Goal: Task Accomplishment & Management: Use online tool/utility

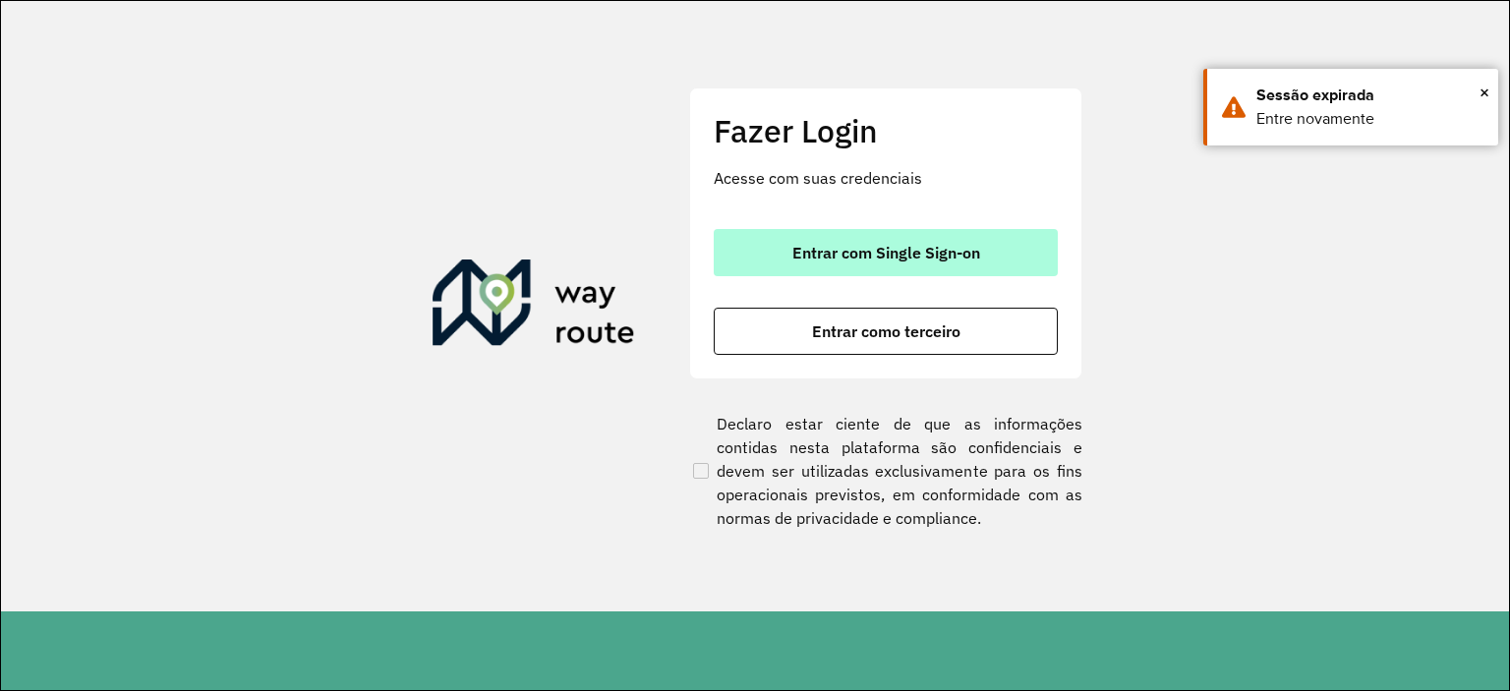
click at [859, 247] on span "Entrar com Single Sign-on" at bounding box center [886, 253] width 188 height 16
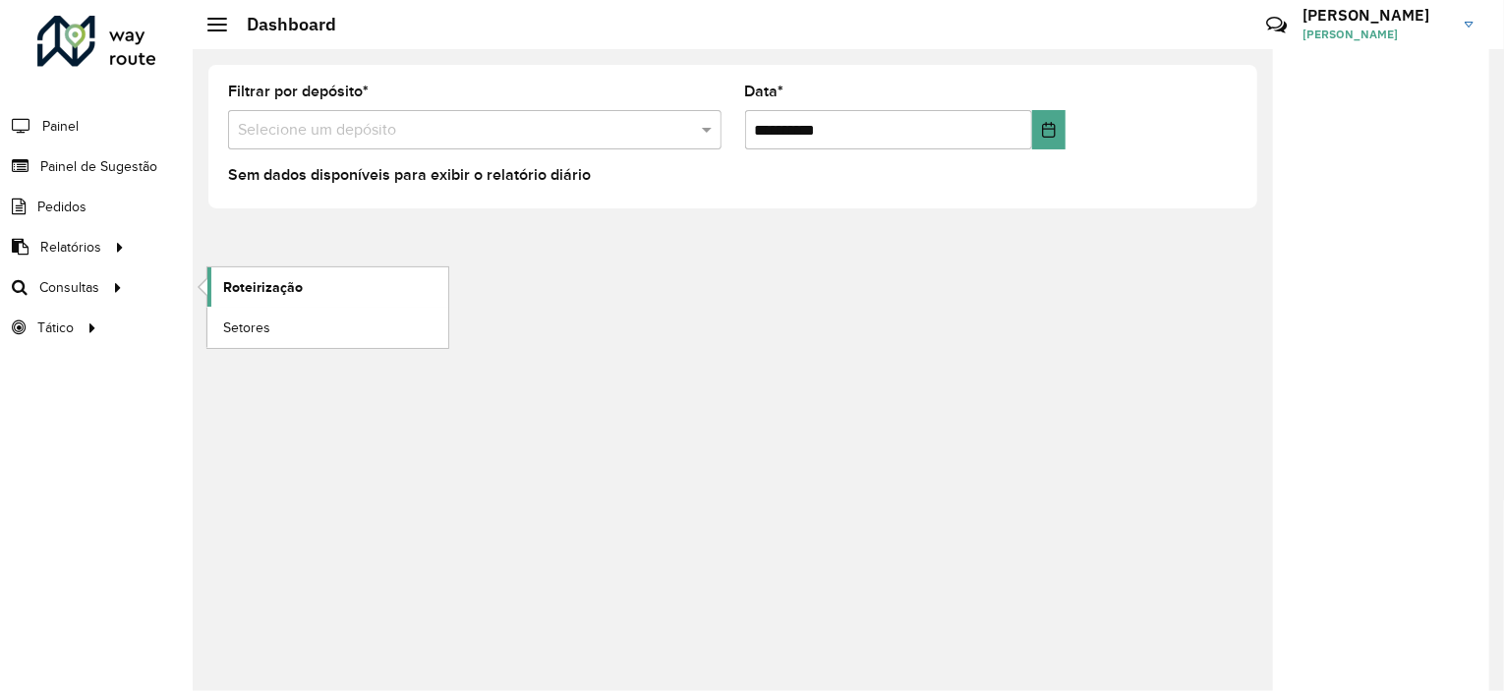
click at [228, 289] on span "Roteirização" at bounding box center [263, 287] width 80 height 21
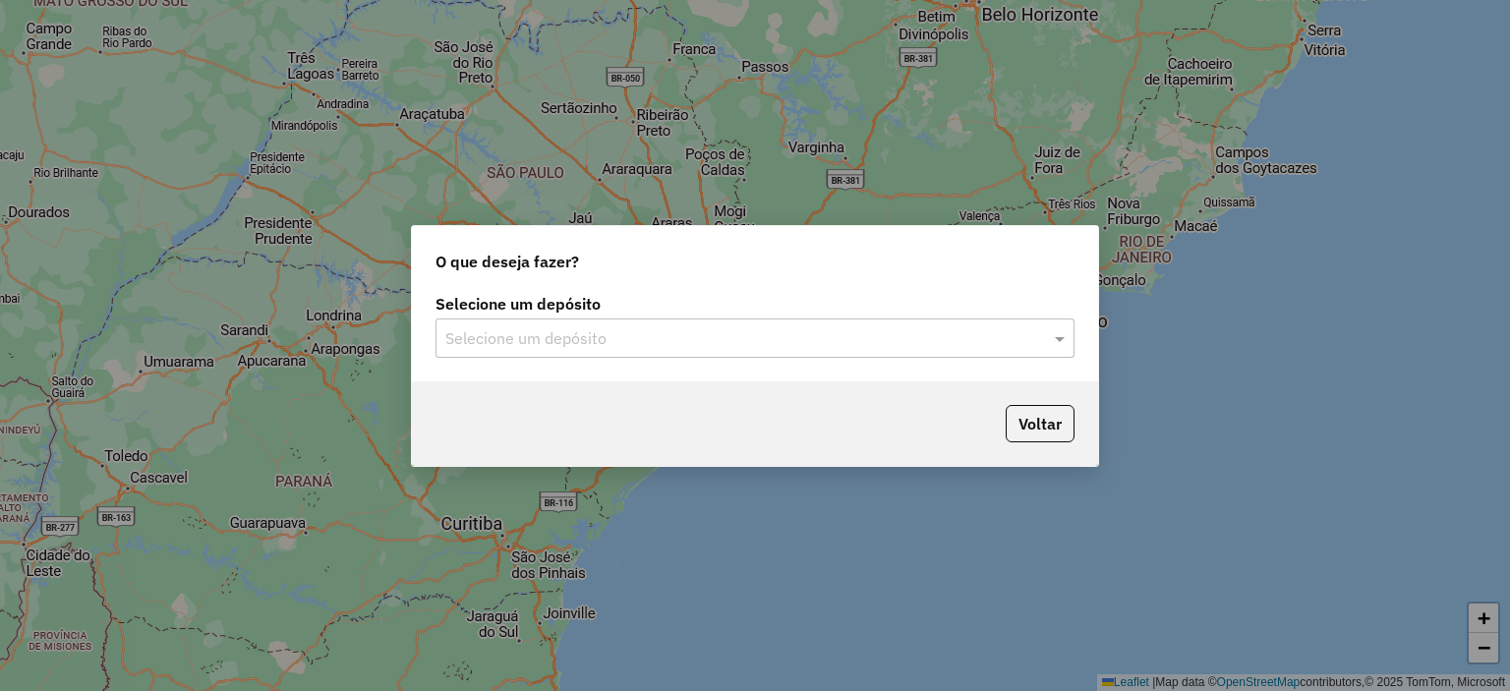
click at [560, 320] on div "Selecione um depósito" at bounding box center [754, 337] width 639 height 39
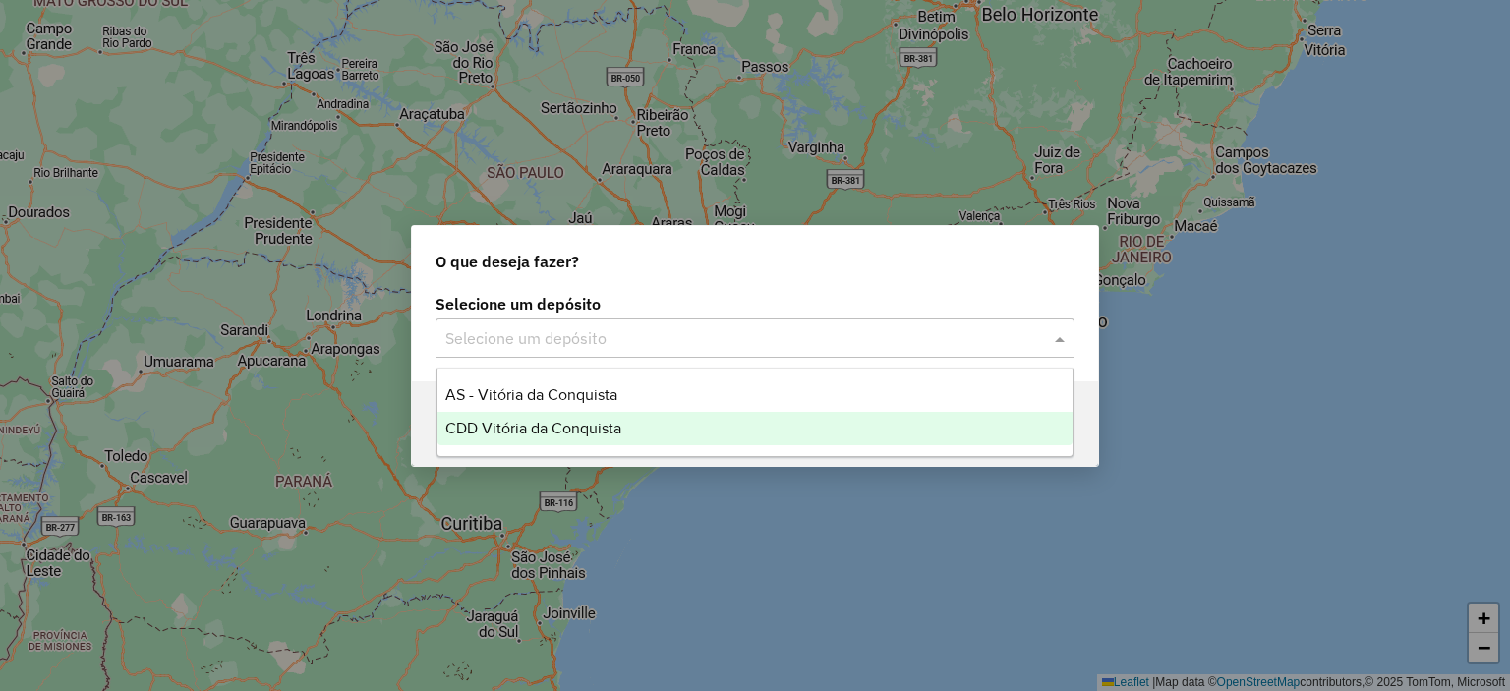
click at [576, 431] on span "CDD Vitória da Conquista" at bounding box center [533, 428] width 176 height 17
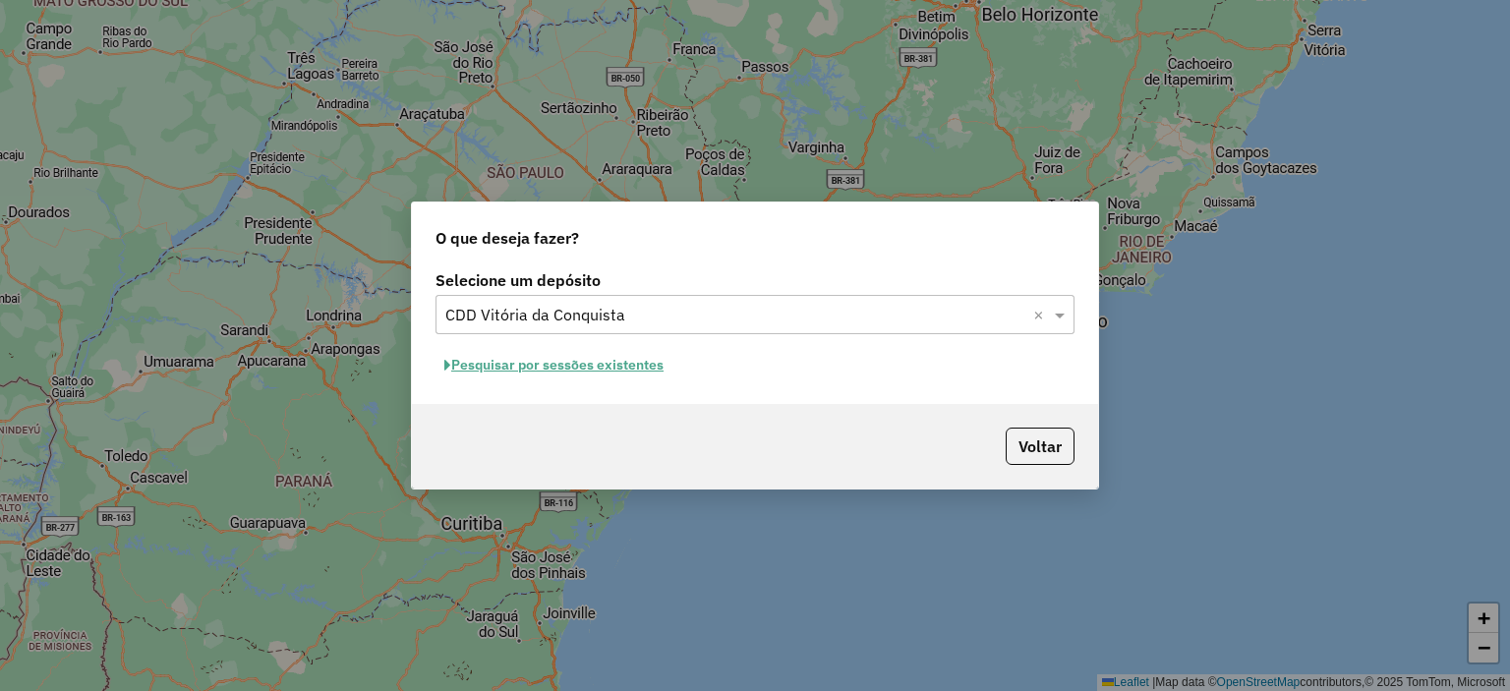
click at [619, 373] on button "Pesquisar por sessões existentes" at bounding box center [553, 365] width 237 height 30
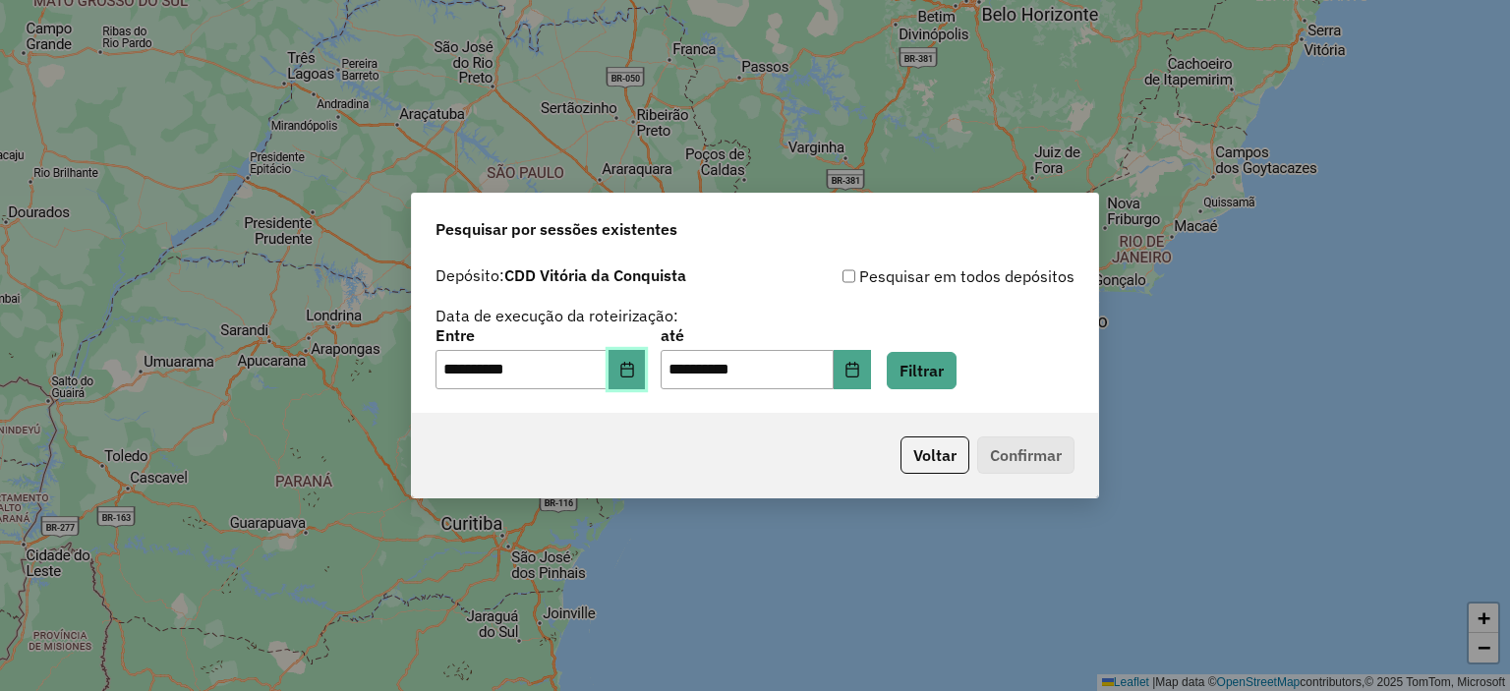
click at [633, 376] on icon "Choose Date" at bounding box center [626, 370] width 13 height 16
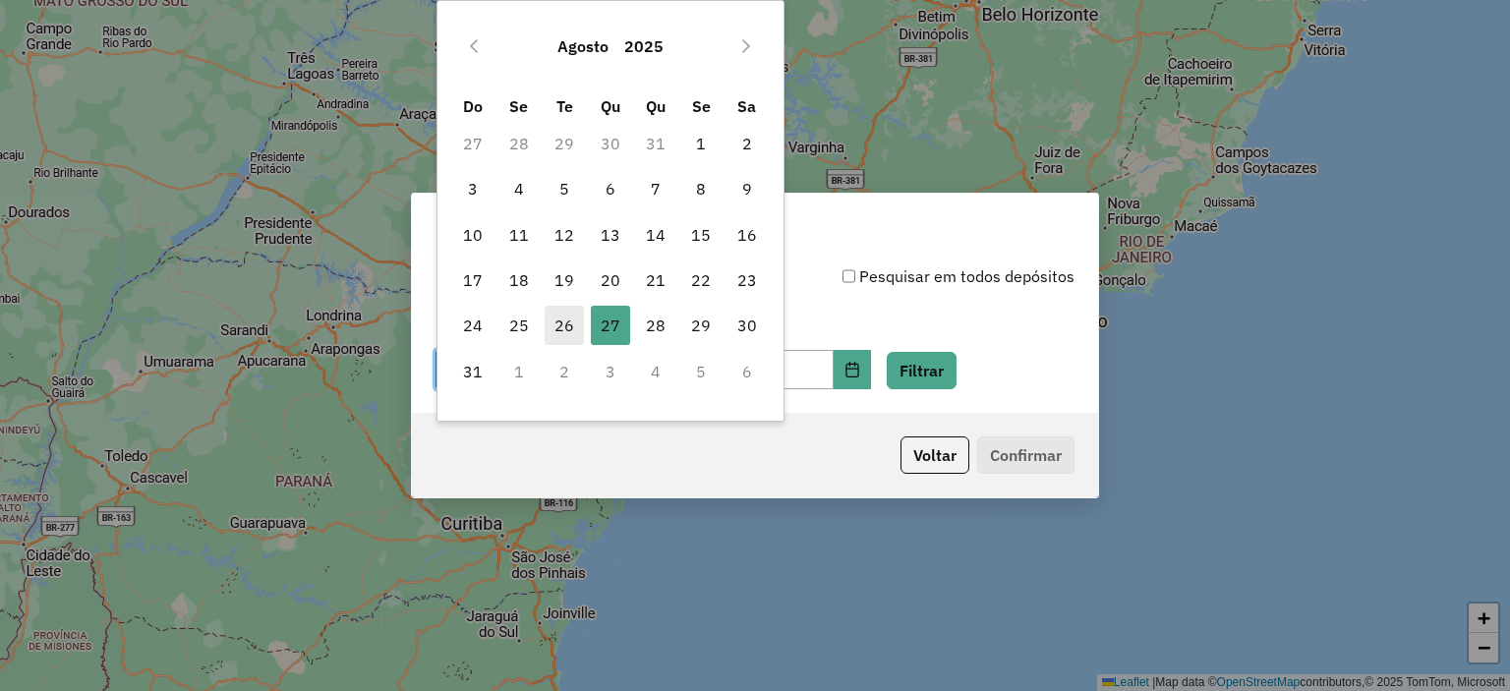
click at [566, 329] on span "26" at bounding box center [564, 325] width 39 height 39
type input "**********"
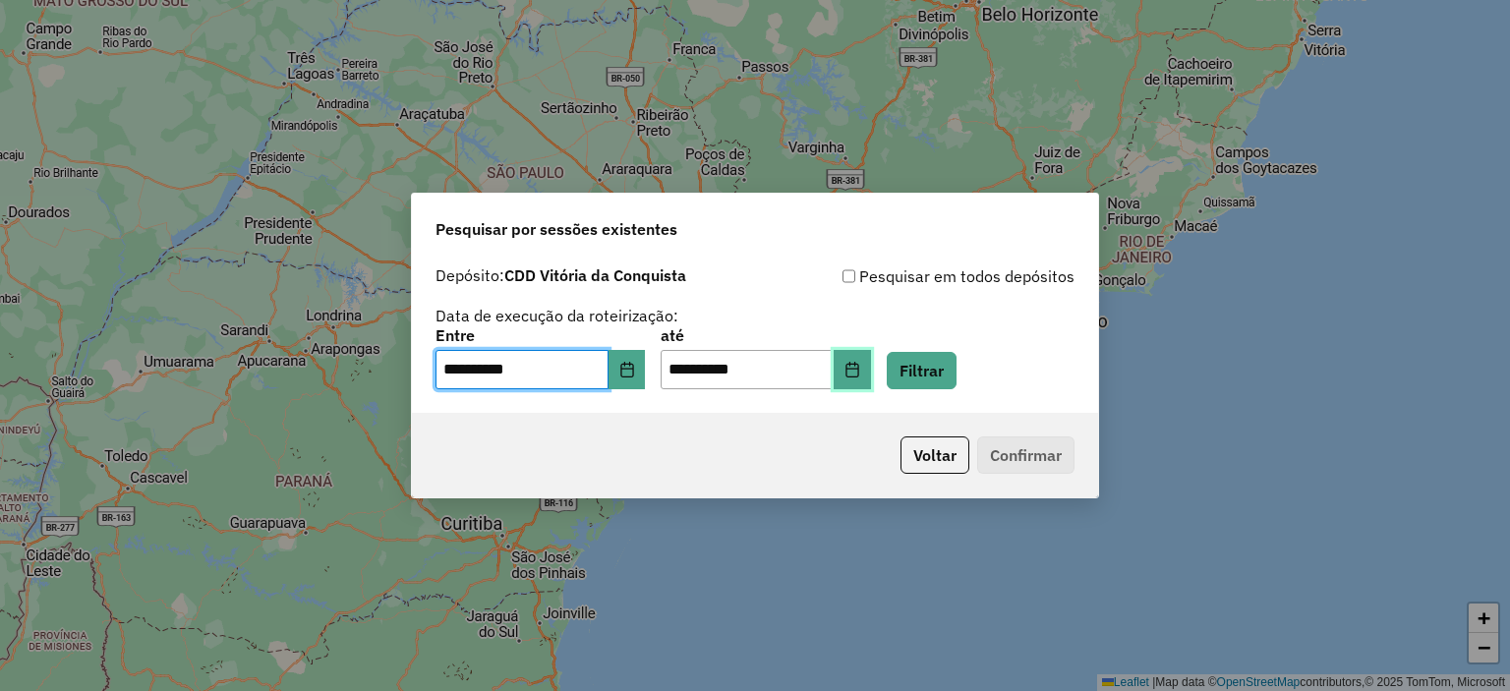
click at [871, 378] on button "Choose Date" at bounding box center [851, 369] width 37 height 39
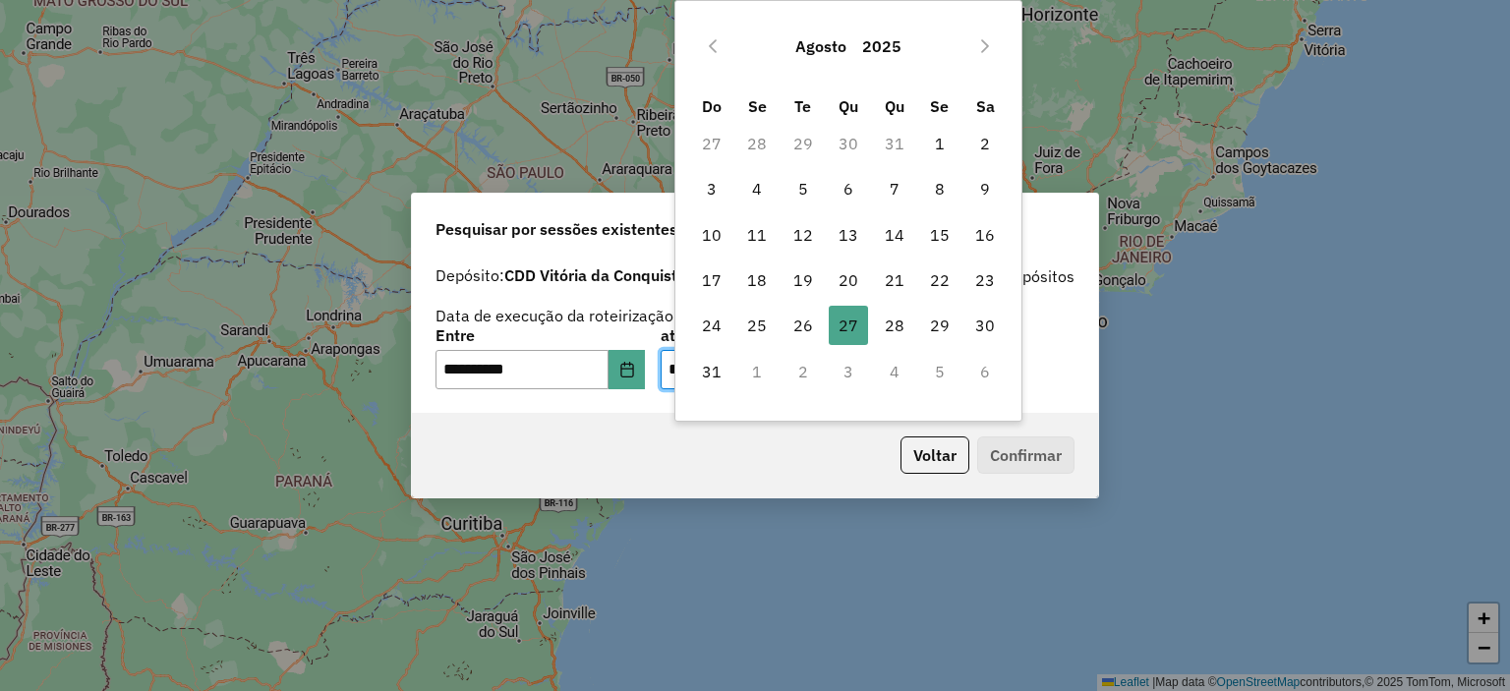
drag, startPoint x: 805, startPoint y: 331, endPoint x: 809, endPoint y: 349, distance: 18.1
click at [805, 333] on span "26" at bounding box center [802, 325] width 39 height 39
type input "**********"
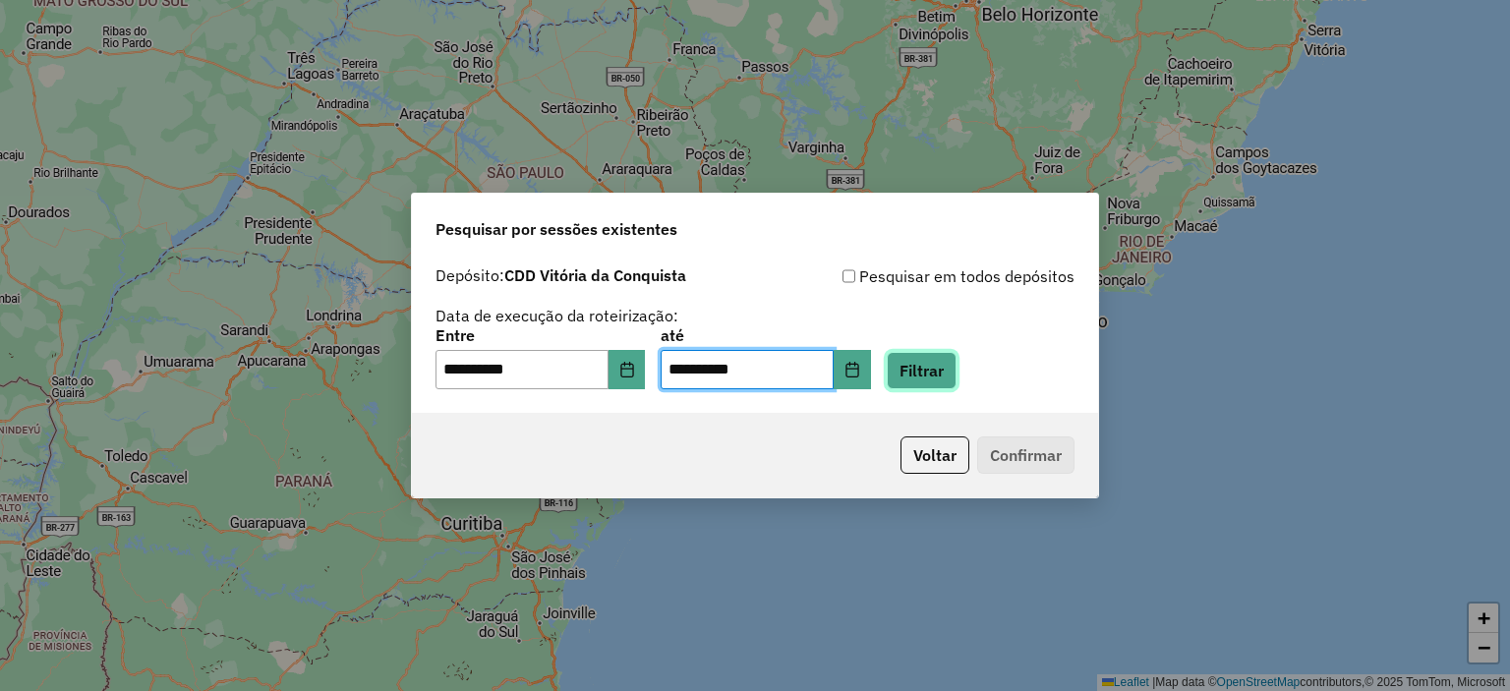
click at [955, 375] on button "Filtrar" at bounding box center [922, 370] width 70 height 37
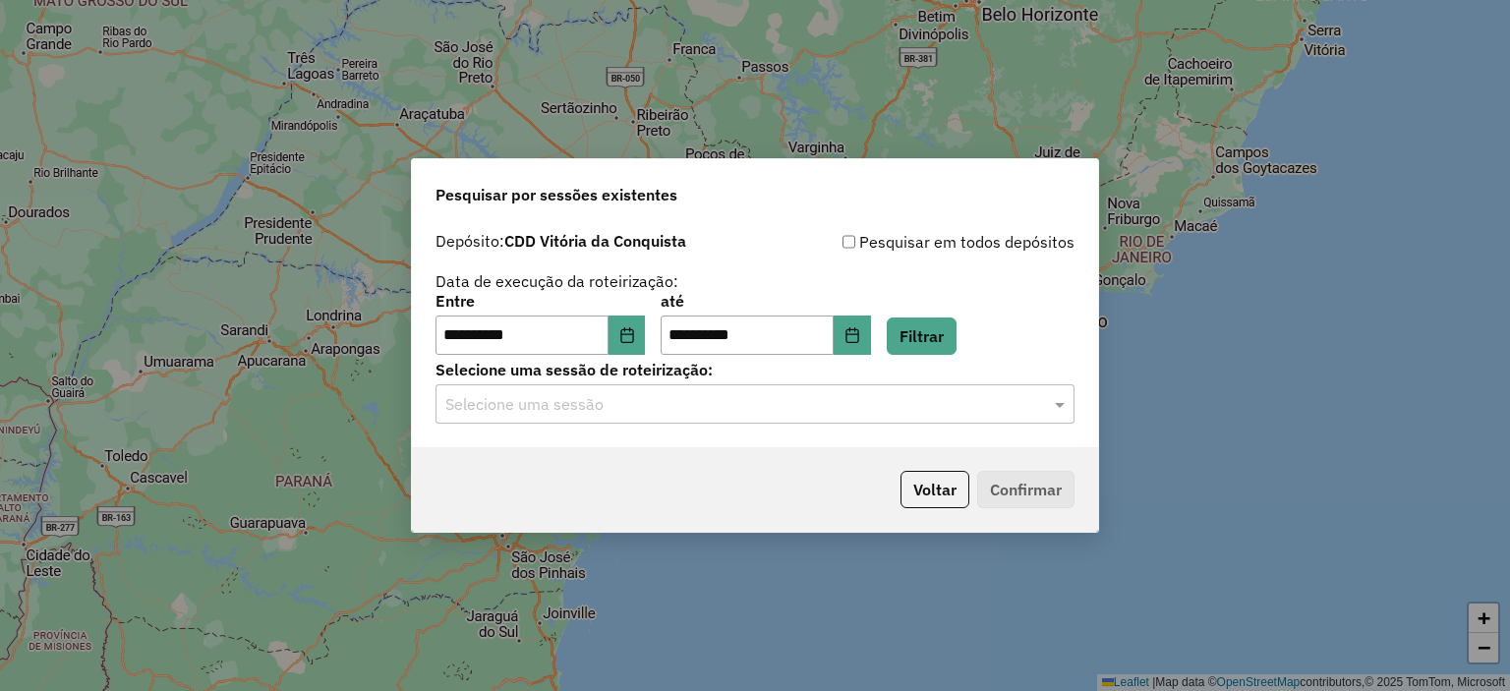
click at [875, 423] on div "Selecione uma sessão" at bounding box center [754, 403] width 639 height 39
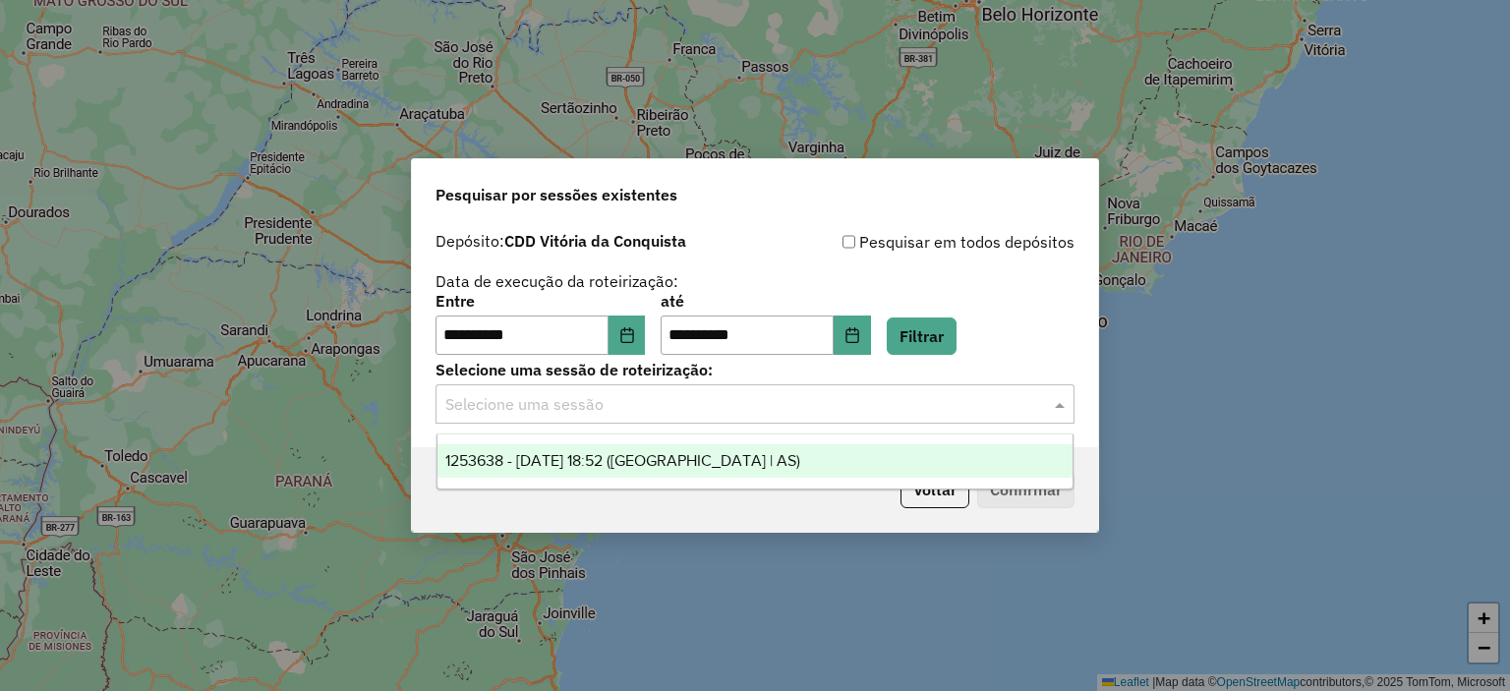
click at [652, 459] on span "1253638 - [DATE] 18:52 ([GEOGRAPHIC_DATA] | AS)" at bounding box center [622, 460] width 355 height 17
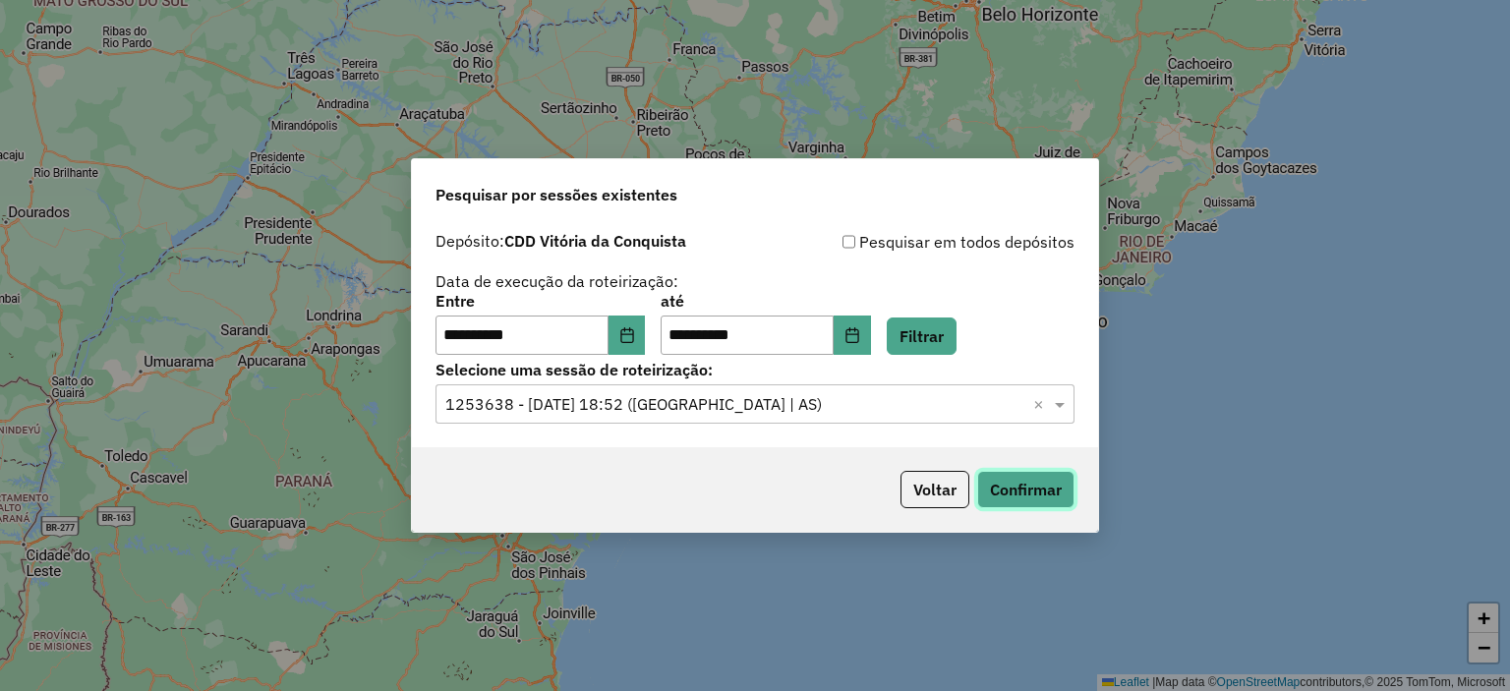
click at [1037, 500] on button "Confirmar" at bounding box center [1025, 489] width 97 height 37
click at [1027, 488] on button "Confirmar" at bounding box center [1025, 489] width 97 height 37
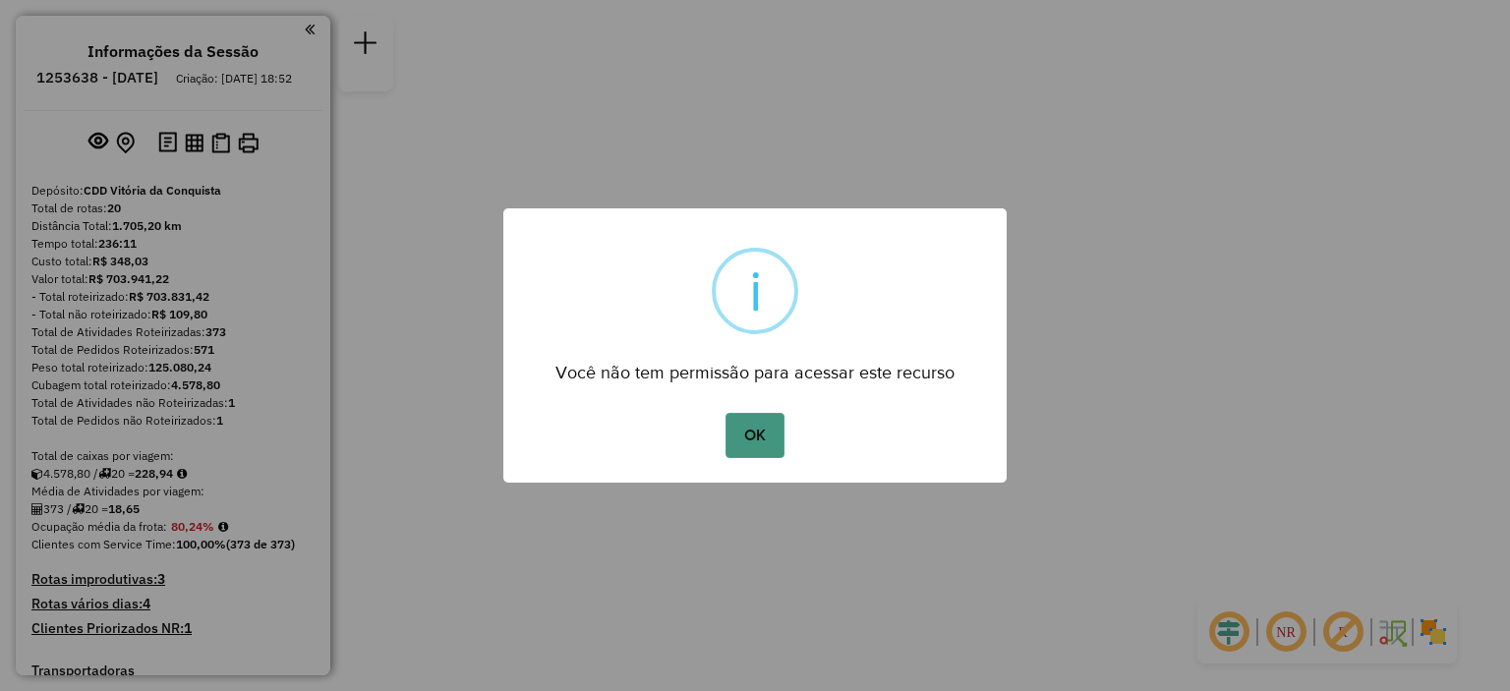
click at [747, 443] on button "OK" at bounding box center [754, 435] width 58 height 45
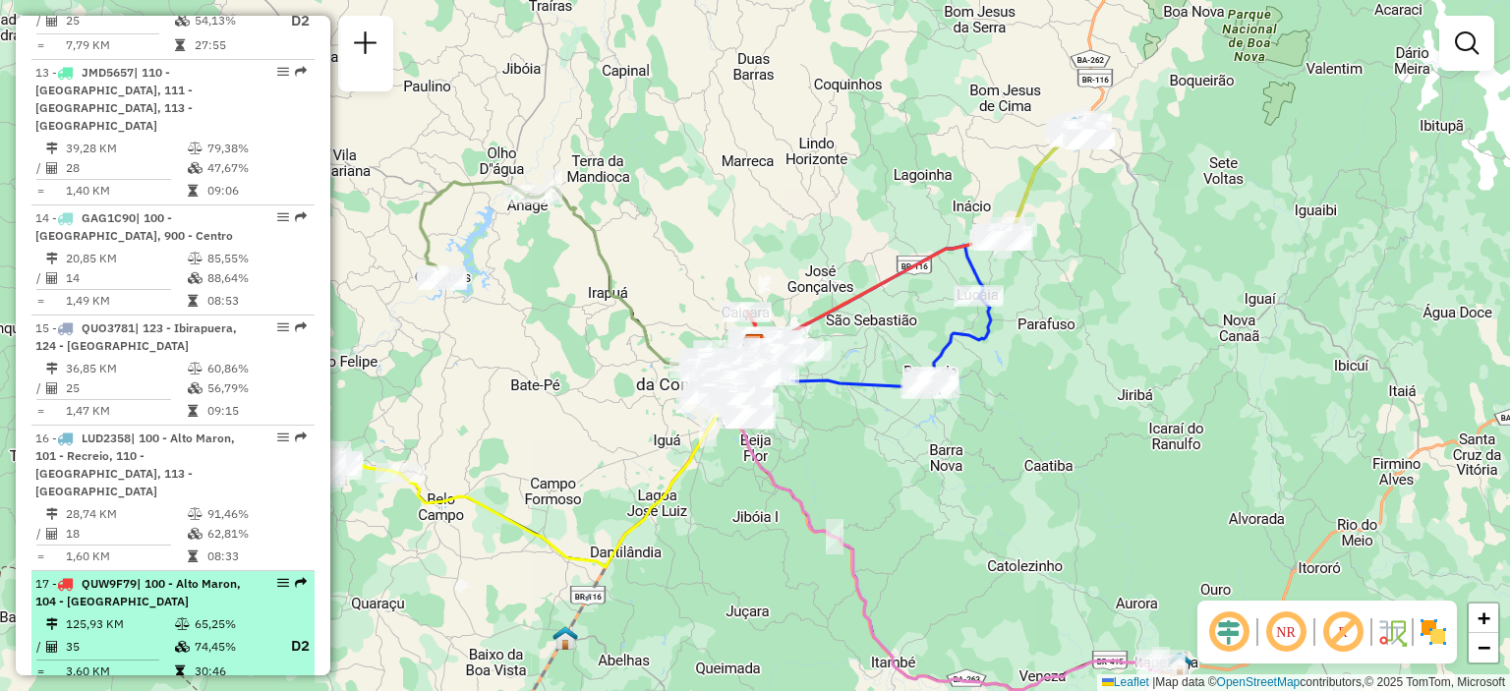
scroll to position [1909, 0]
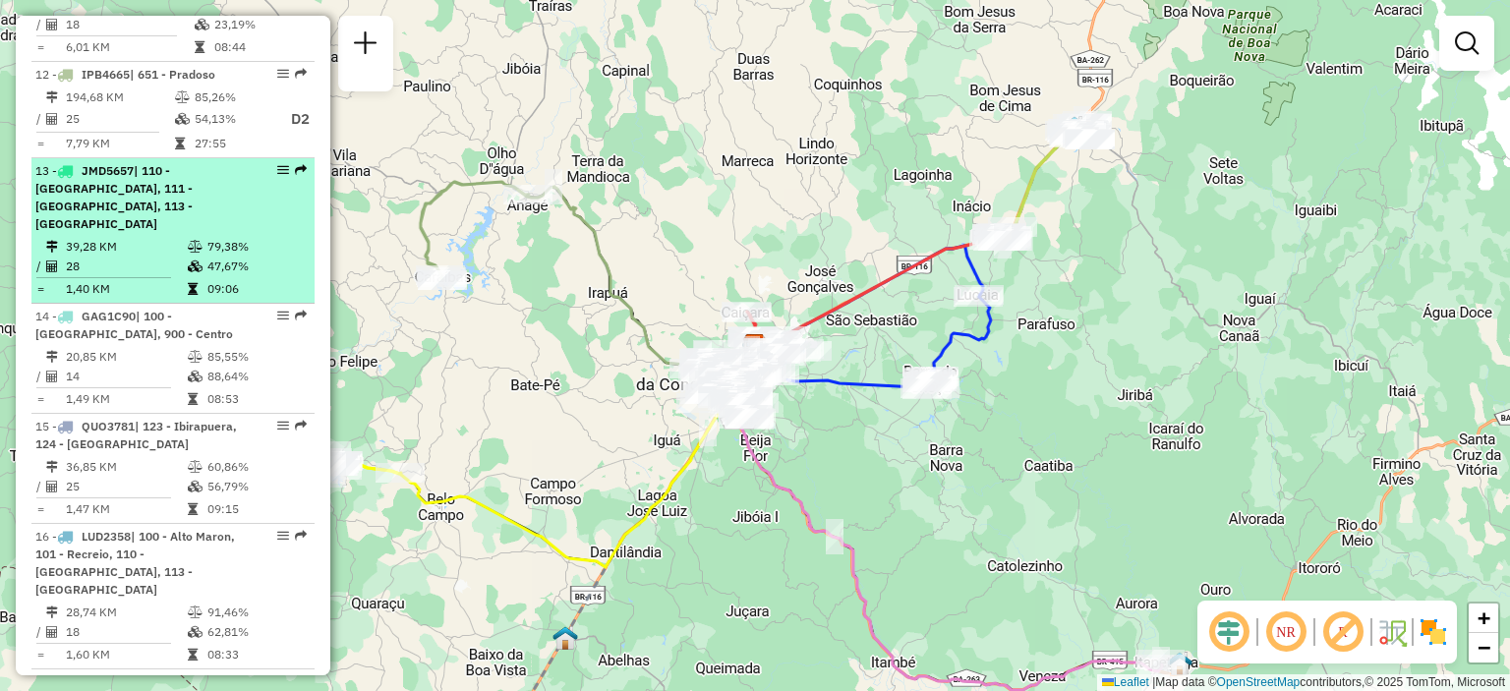
click at [81, 192] on span "| 110 - Boa Vista, 111 - Espirito Santo, 113 - Felícia" at bounding box center [113, 197] width 157 height 68
select select "**********"
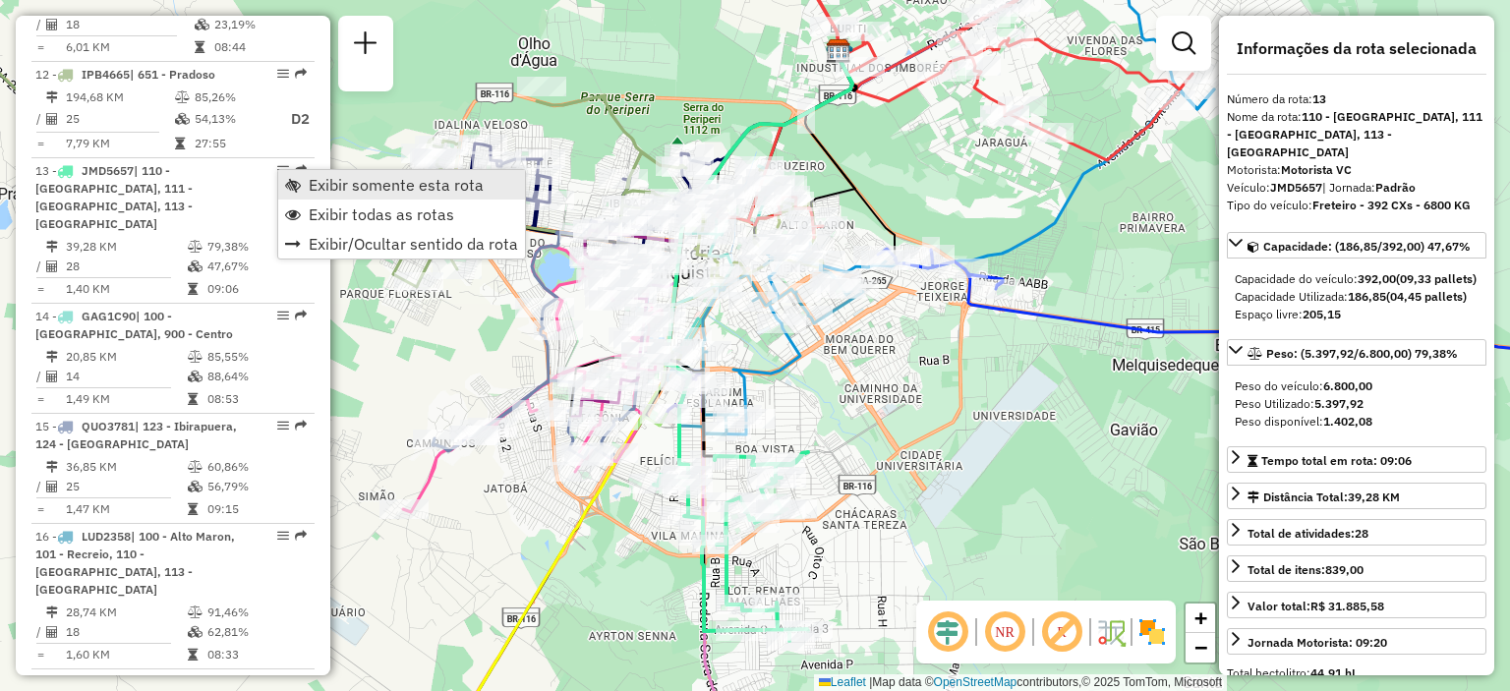
click at [300, 194] on link "Exibir somente esta rota" at bounding box center [401, 184] width 247 height 29
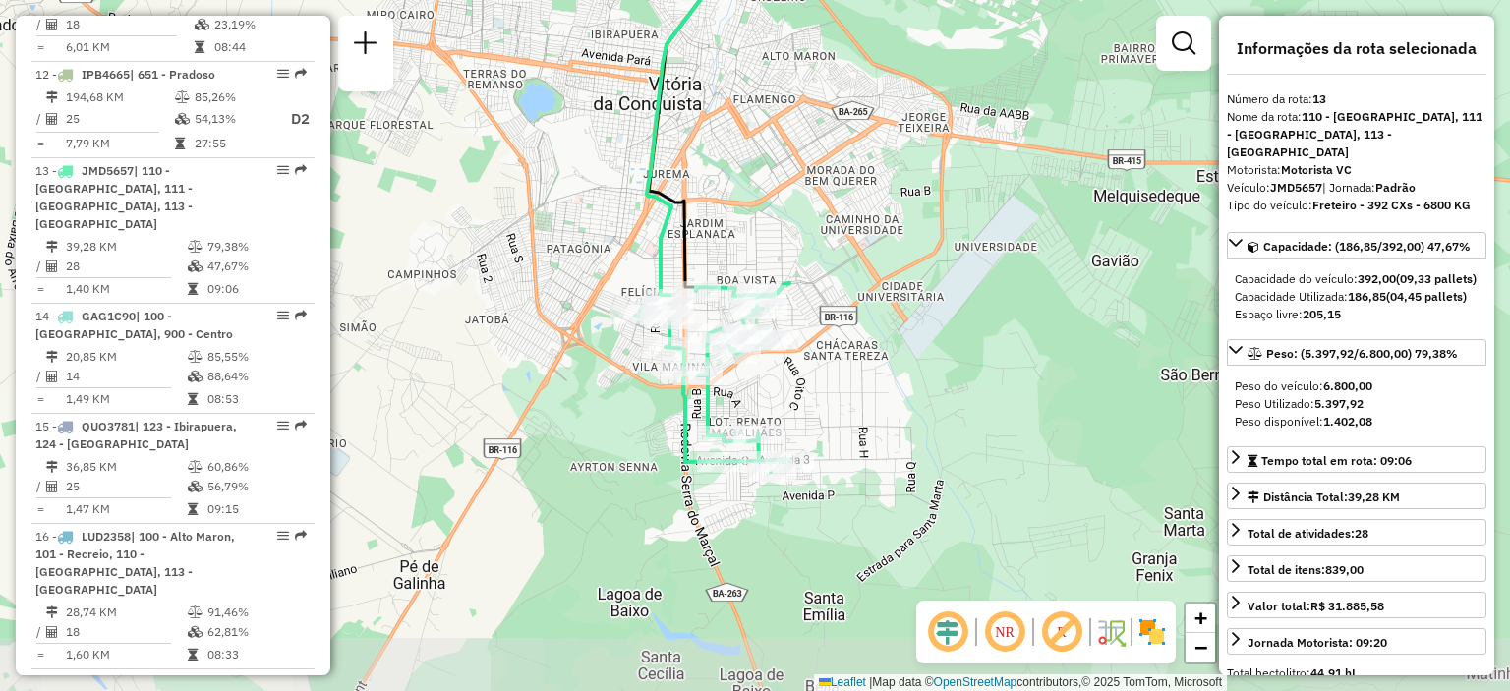
drag, startPoint x: 527, startPoint y: 380, endPoint x: 510, endPoint y: 201, distance: 179.7
click at [510, 201] on div "Janela de atendimento Grade de atendimento Capacidade Transportadoras Veículos …" at bounding box center [755, 345] width 1510 height 691
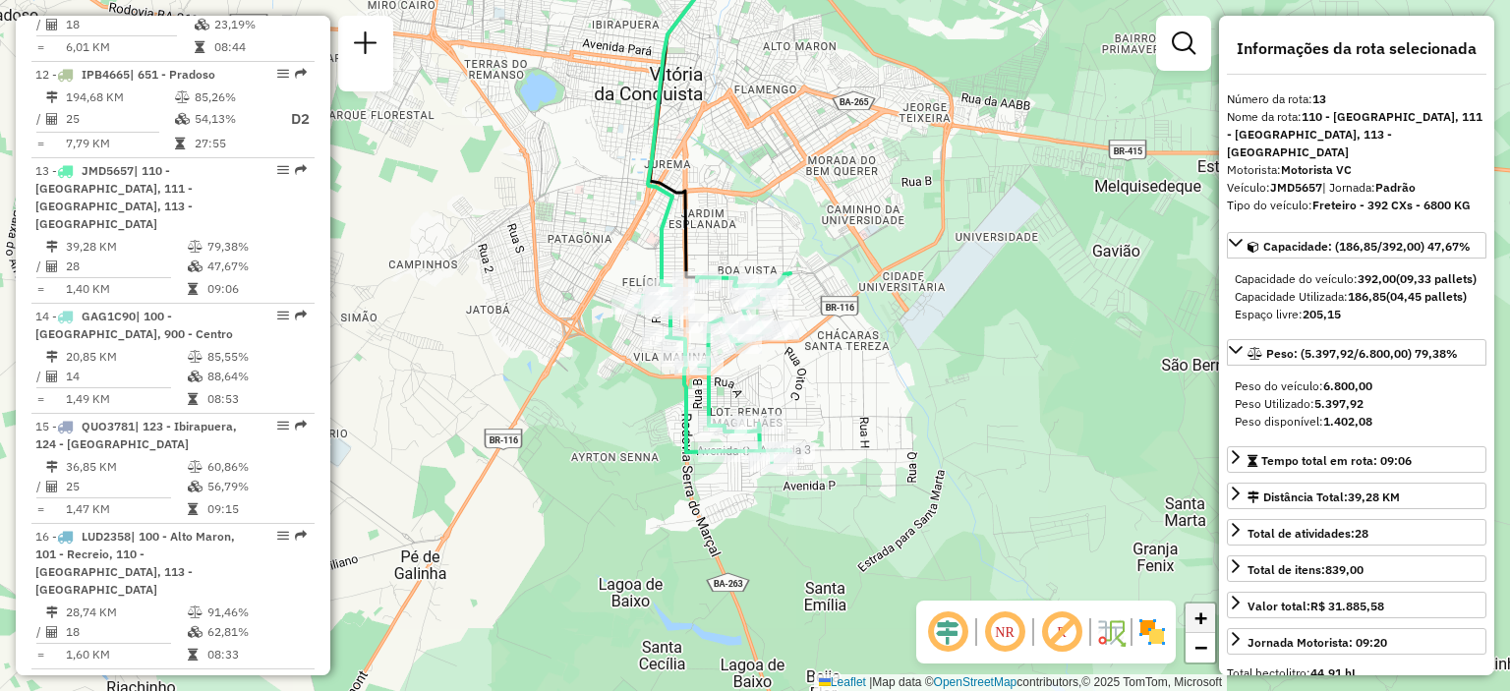
click at [1192, 622] on link "+" at bounding box center [1199, 617] width 29 height 29
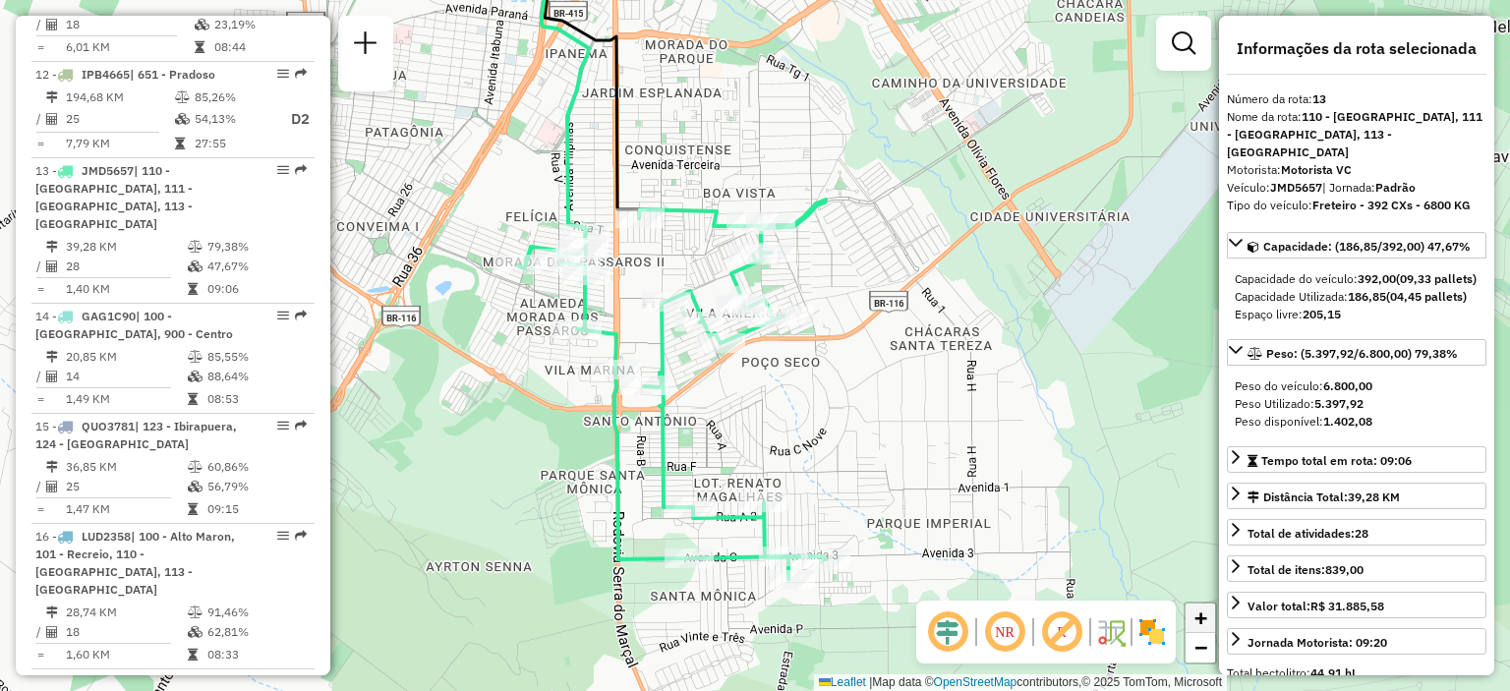
click at [1192, 622] on link "+" at bounding box center [1199, 617] width 29 height 29
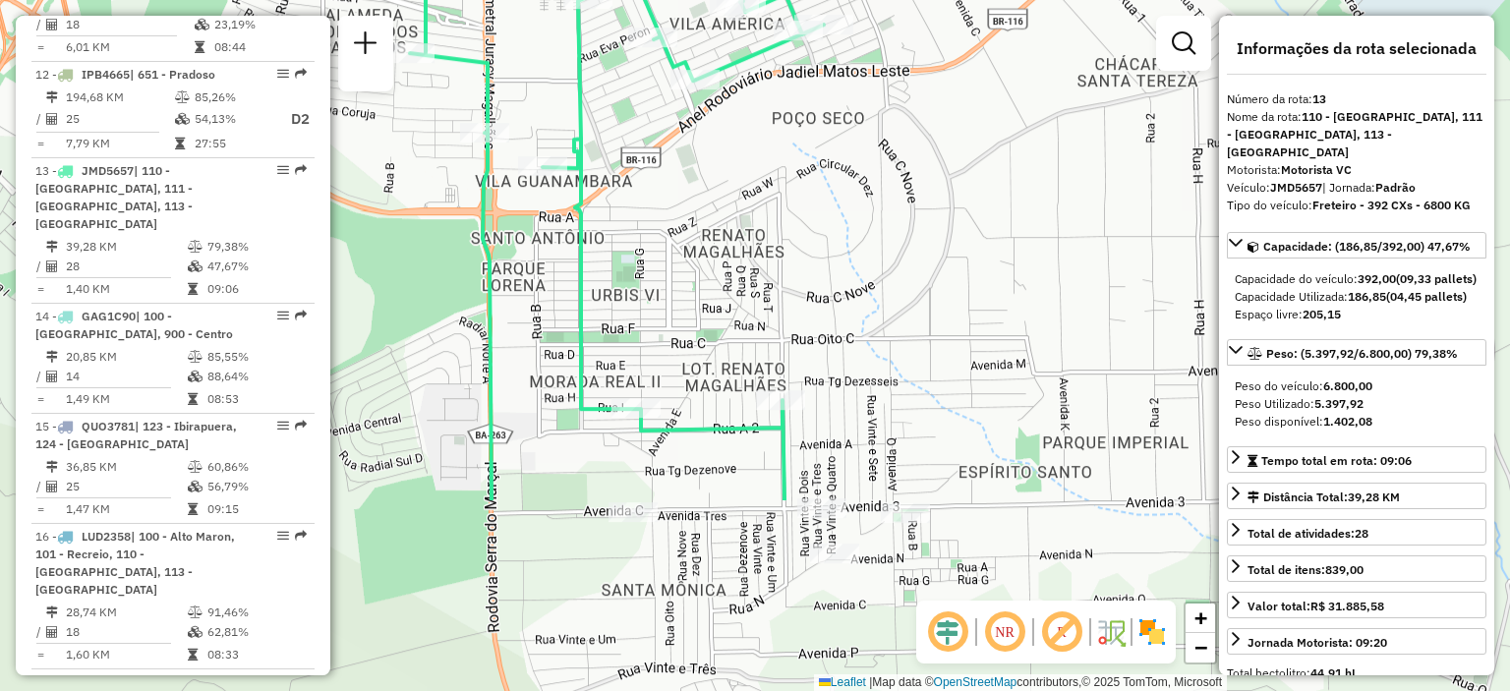
drag, startPoint x: 898, startPoint y: 460, endPoint x: 908, endPoint y: 200, distance: 260.6
click at [908, 200] on div "Janela de atendimento Grade de atendimento Capacidade Transportadoras Veículos …" at bounding box center [755, 345] width 1510 height 691
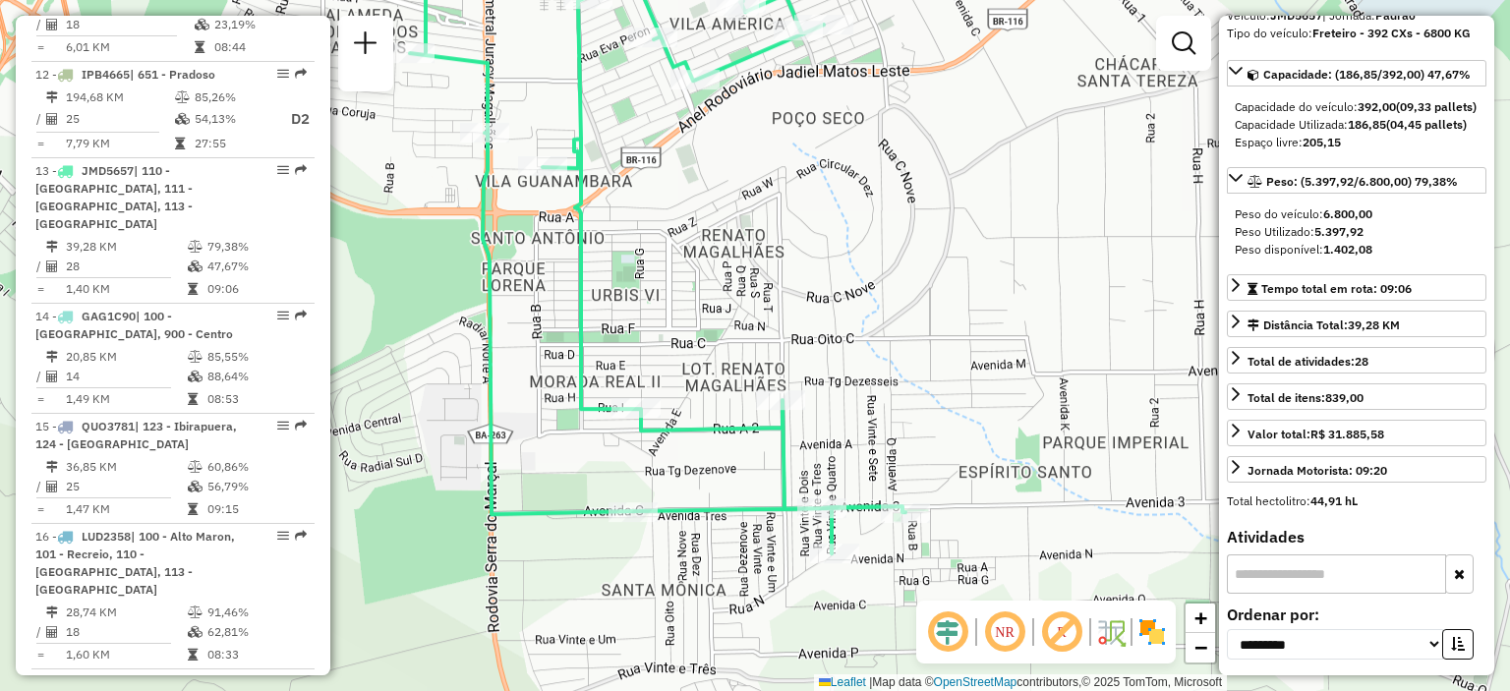
scroll to position [0, 0]
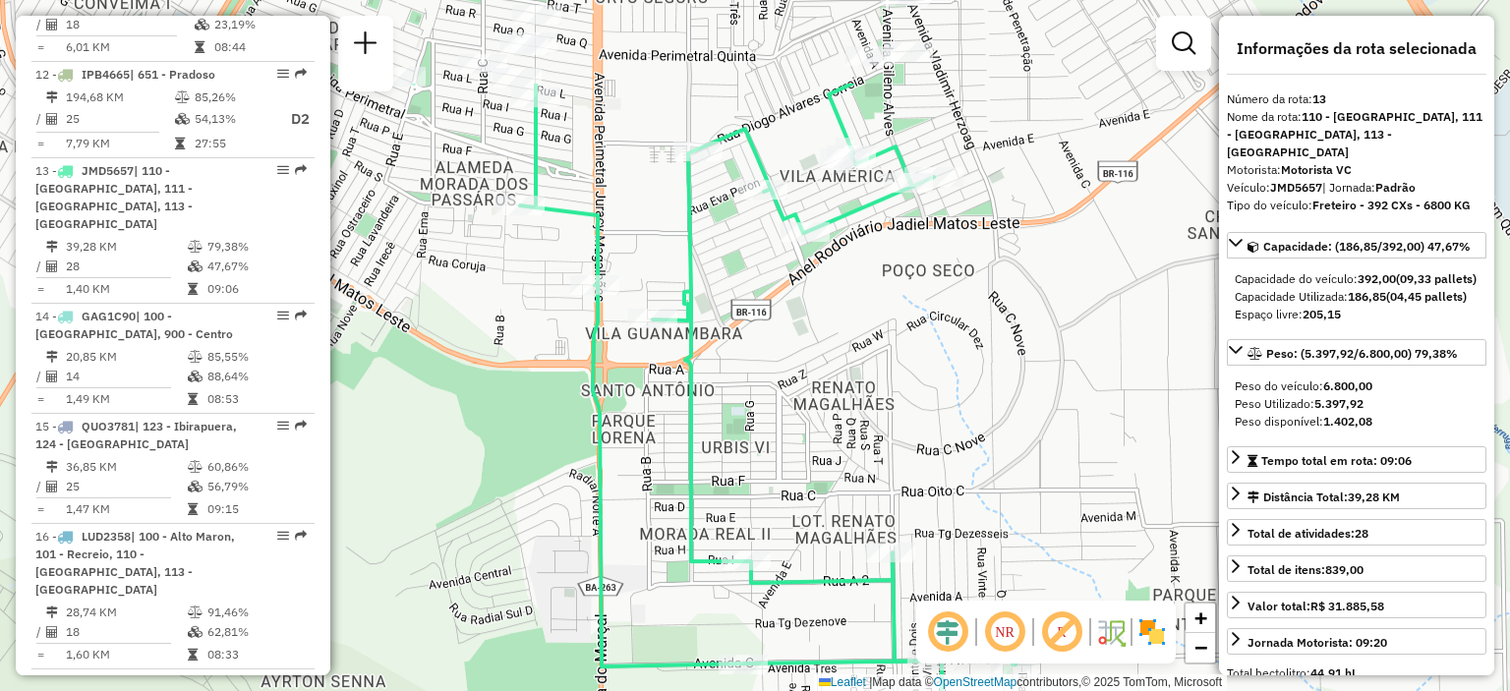
drag, startPoint x: 833, startPoint y: 256, endPoint x: 944, endPoint y: 408, distance: 188.0
click at [944, 408] on div "Janela de atendimento Grade de atendimento Capacidade Transportadoras Veículos …" at bounding box center [755, 345] width 1510 height 691
click at [1192, 653] on link "−" at bounding box center [1199, 647] width 29 height 29
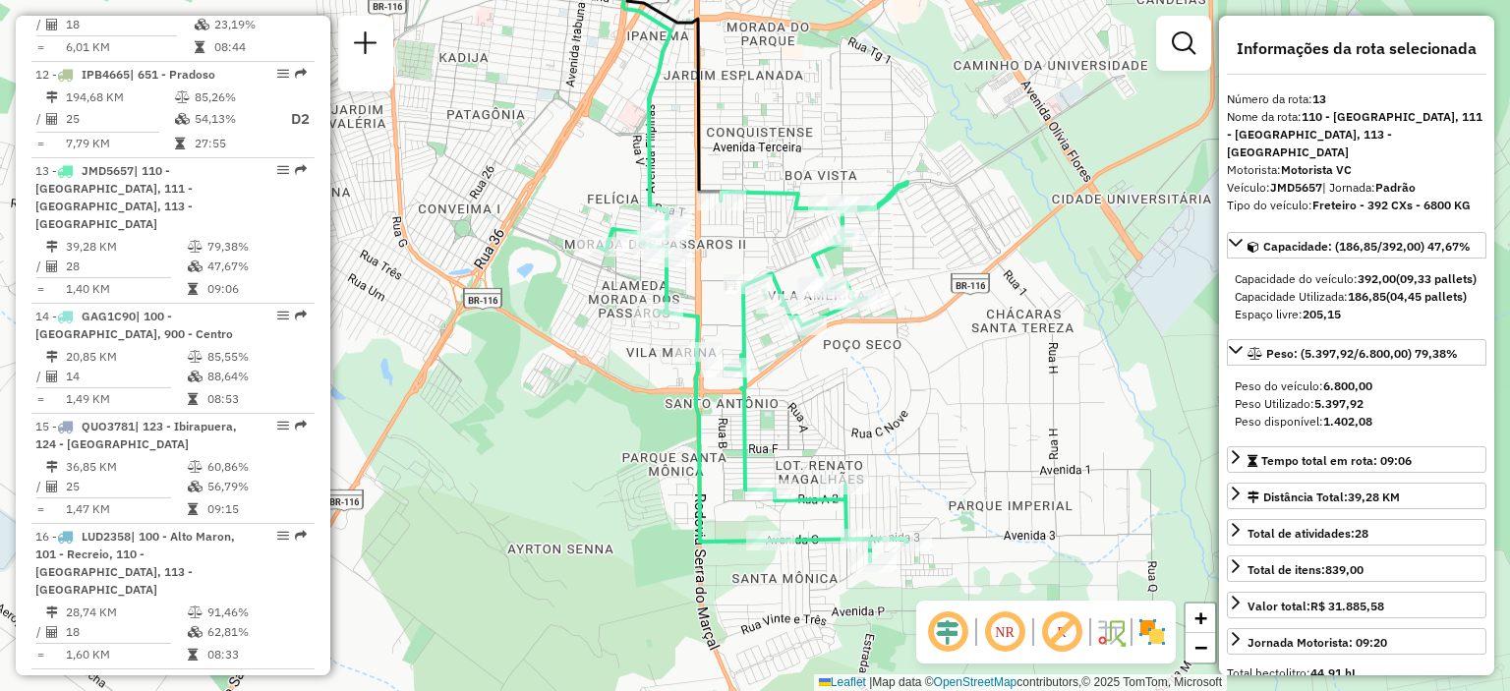
drag, startPoint x: 887, startPoint y: 375, endPoint x: 906, endPoint y: 412, distance: 41.3
click at [906, 412] on div "Janela de atendimento Grade de atendimento Capacidade Transportadoras Veículos …" at bounding box center [755, 345] width 1510 height 691
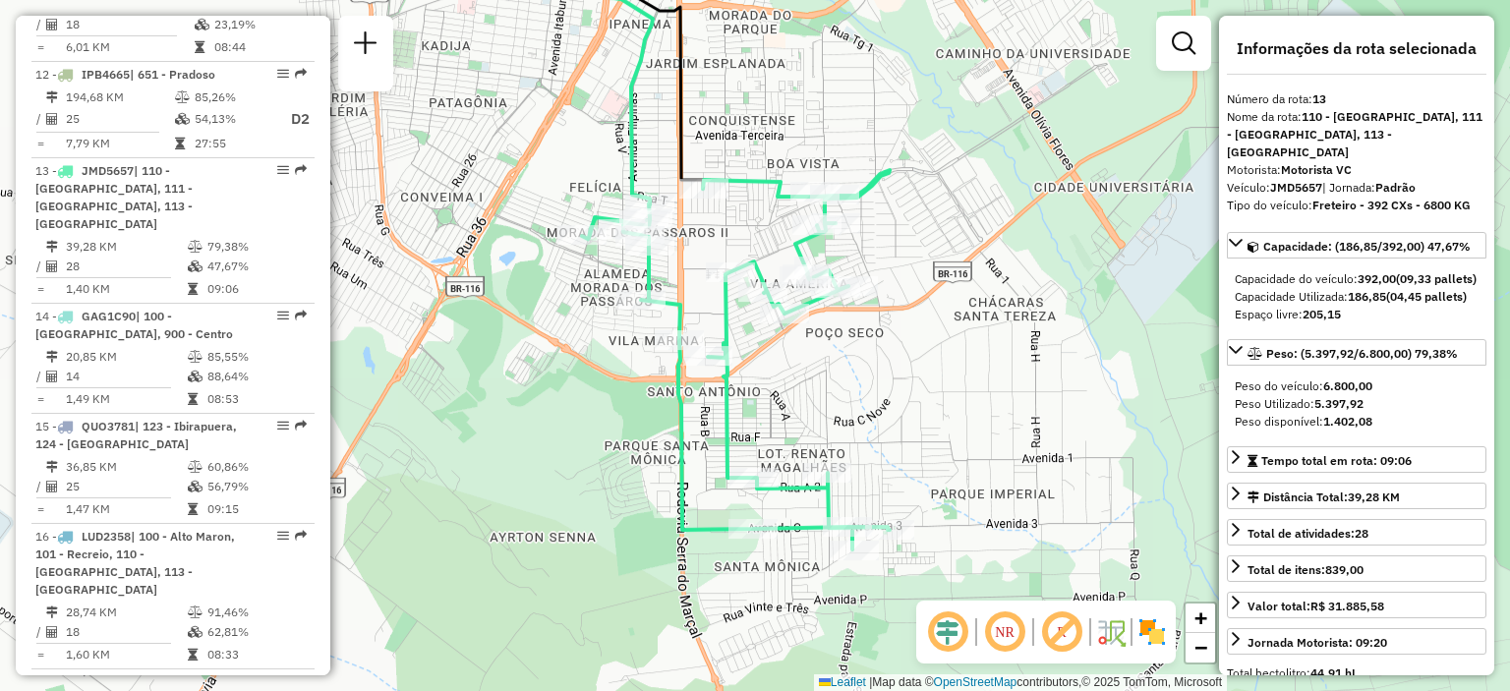
drag, startPoint x: 922, startPoint y: 332, endPoint x: 902, endPoint y: 320, distance: 22.9
click at [902, 320] on div "Janela de atendimento Grade de atendimento Capacidade Transportadoras Veículos …" at bounding box center [755, 345] width 1510 height 691
click at [1203, 616] on span "+" at bounding box center [1200, 617] width 13 height 25
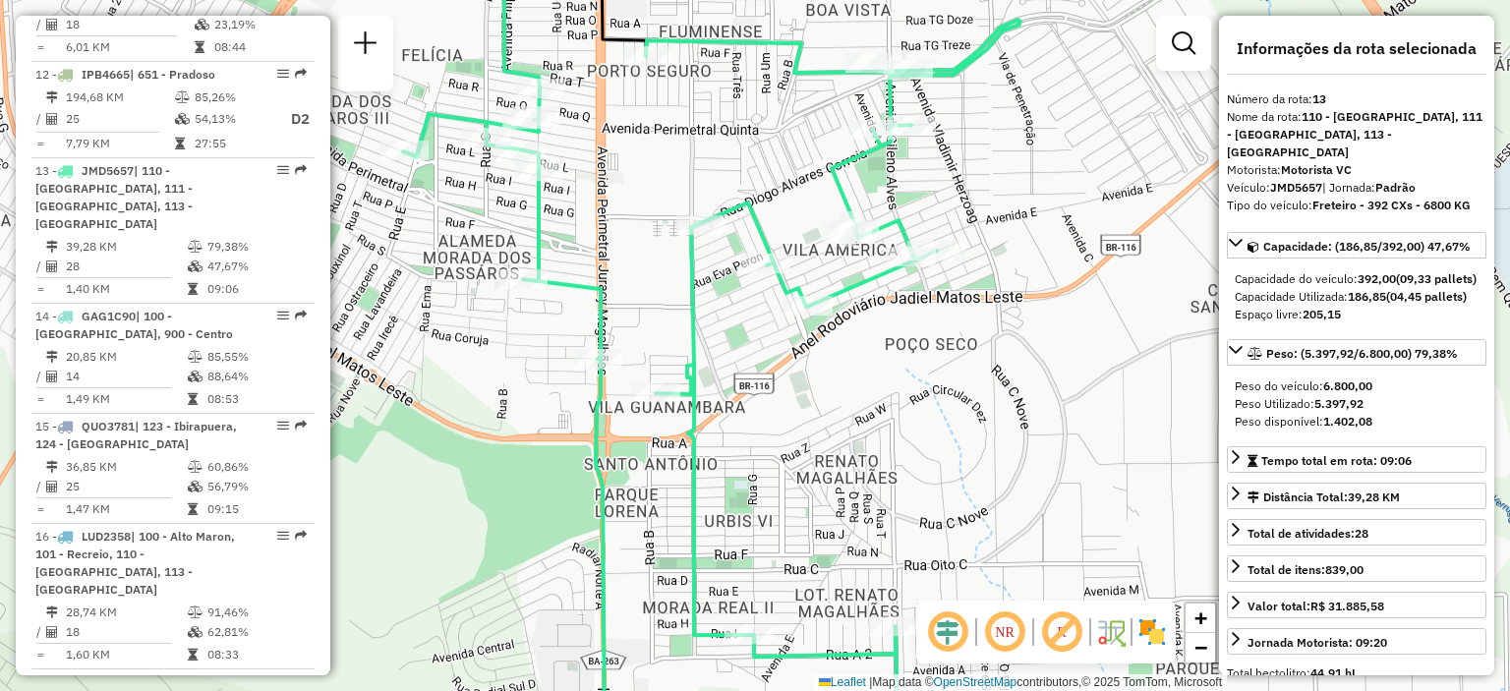
drag, startPoint x: 1051, startPoint y: 499, endPoint x: 1050, endPoint y: 524, distance: 24.6
click at [1050, 524] on div "Janela de atendimento Grade de atendimento Capacidade Transportadoras Veículos …" at bounding box center [755, 345] width 1510 height 691
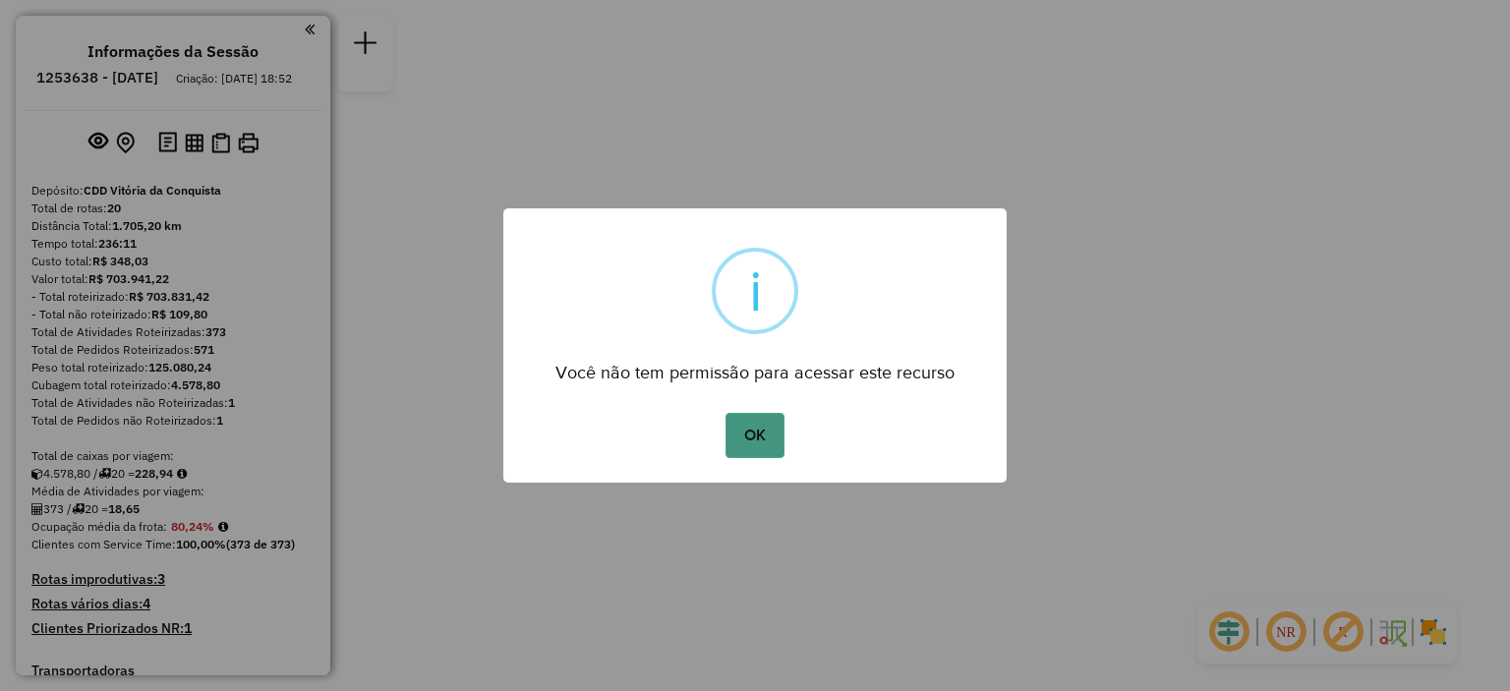
click at [761, 441] on button "OK" at bounding box center [754, 435] width 58 height 45
